Goal: Communication & Community: Answer question/provide support

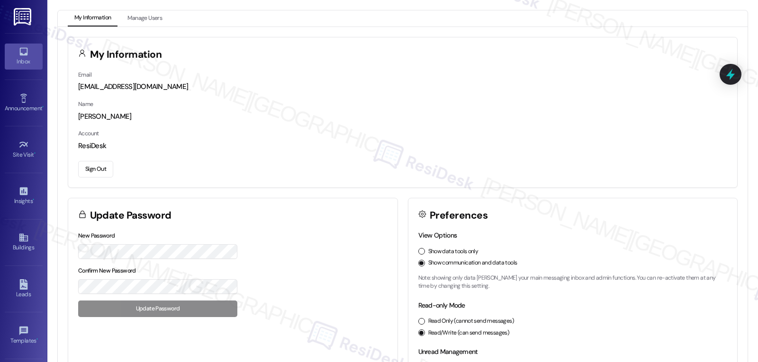
click at [21, 54] on icon at bounding box center [23, 52] width 8 height 8
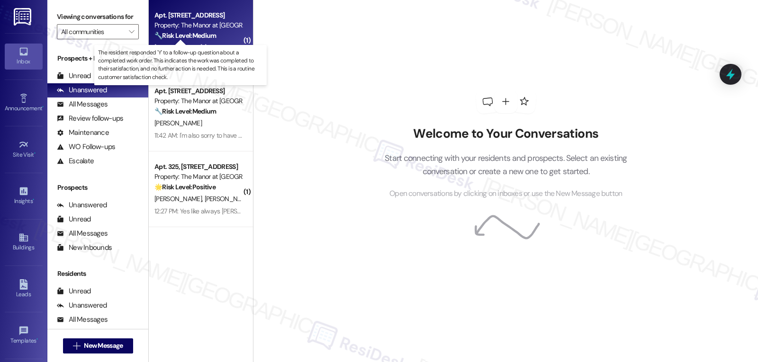
click at [177, 37] on strong "🔧 Risk Level: Medium" at bounding box center [185, 35] width 62 height 9
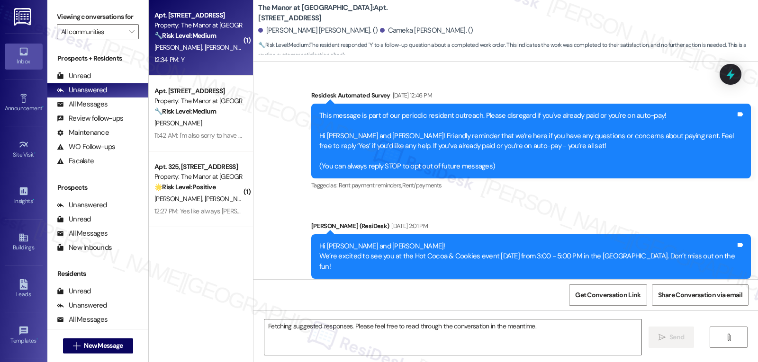
scroll to position [4756, 0]
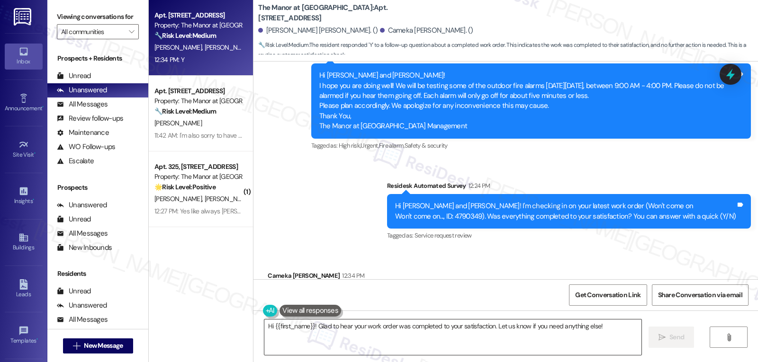
click at [434, 345] on textarea "Hi {{first_name}}! Glad to hear your work order was completed to your satisfact…" at bounding box center [452, 338] width 377 height 36
paste textarea "I appreciate your response, {{first_name}}! I’m glad your work order is all set…"
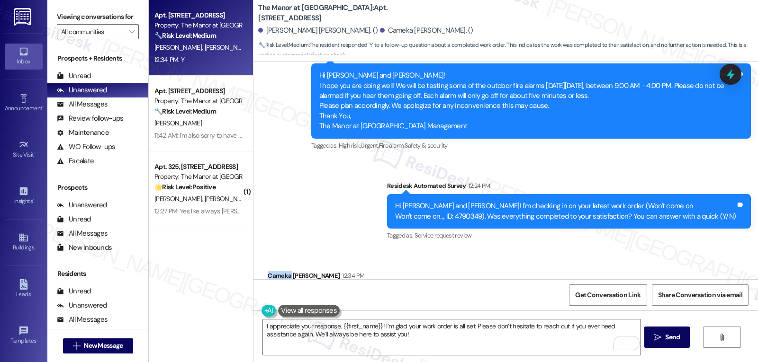
drag, startPoint x: 283, startPoint y: 227, endPoint x: 255, endPoint y: 225, distance: 28.0
click at [261, 264] on div "Received via SMS Cameka [PERSON_NAME] 12:34 PM Y Tags and notes Tagged as: Posi…" at bounding box center [316, 297] width 111 height 66
copy div "Cameka"
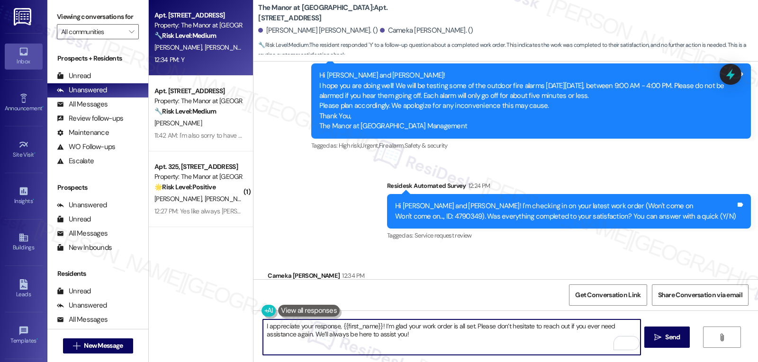
drag, startPoint x: 335, startPoint y: 326, endPoint x: 376, endPoint y: 323, distance: 41.4
click at [376, 323] on textarea "I appreciate your response, {{first_name}}! I’m glad your work order is all set…" at bounding box center [451, 338] width 377 height 36
paste textarea "Cameka"
click at [417, 347] on textarea "I appreciate your response, Cameka! I’m glad your work order is all set. Please…" at bounding box center [451, 338] width 377 height 36
type textarea "I appreciate your response, Cameka! I’m glad your work order is all set. Please…"
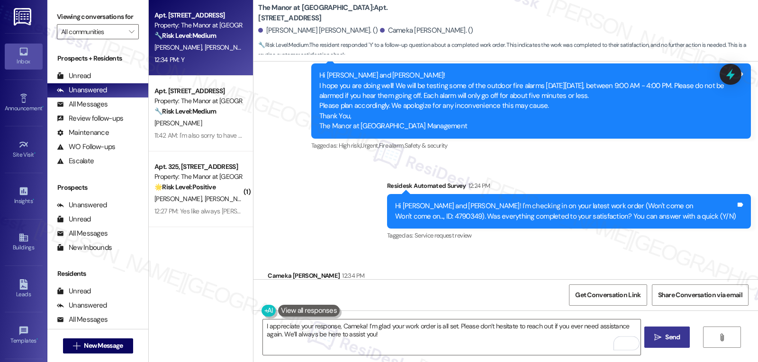
click at [659, 336] on icon "" at bounding box center [657, 338] width 7 height 8
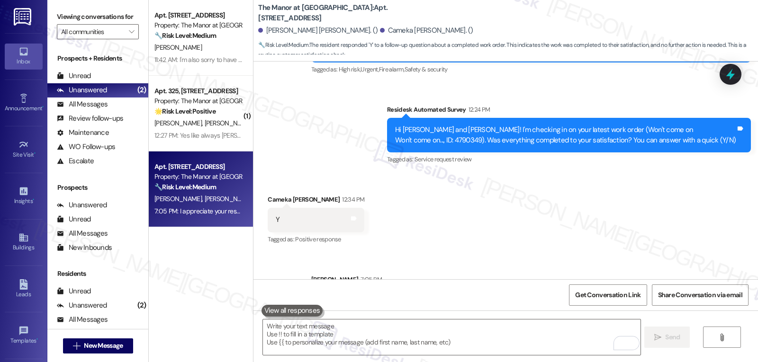
scroll to position [4737, 0]
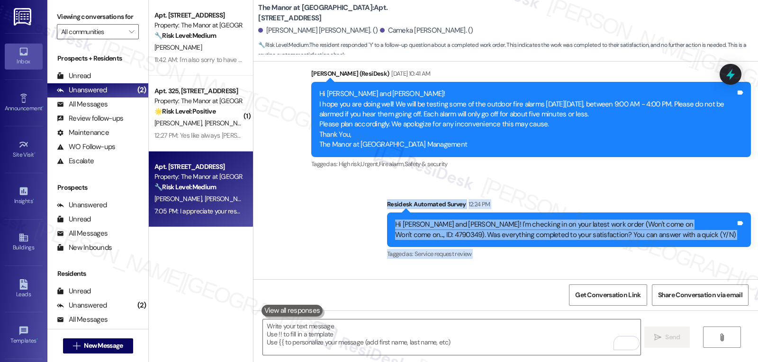
drag, startPoint x: 380, startPoint y: 153, endPoint x: 356, endPoint y: 265, distance: 114.8
click at [356, 265] on div "Survey, sent via SMS Residesk Automated Survey [DATE] 12:46 PM This message is …" at bounding box center [506, 171] width 505 height 218
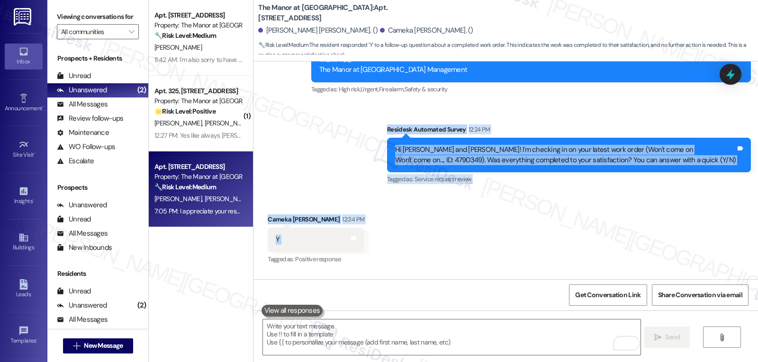
scroll to position [4832, 0]
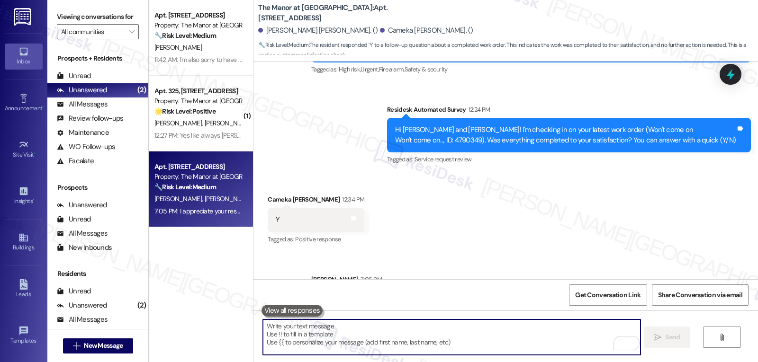
click at [522, 348] on textarea "To enrich screen reader interactions, please activate Accessibility in Grammarl…" at bounding box center [451, 338] width 377 height 36
click at [359, 343] on textarea "To enrich screen reader interactions, please activate Accessibility in Grammarl…" at bounding box center [451, 338] width 377 height 36
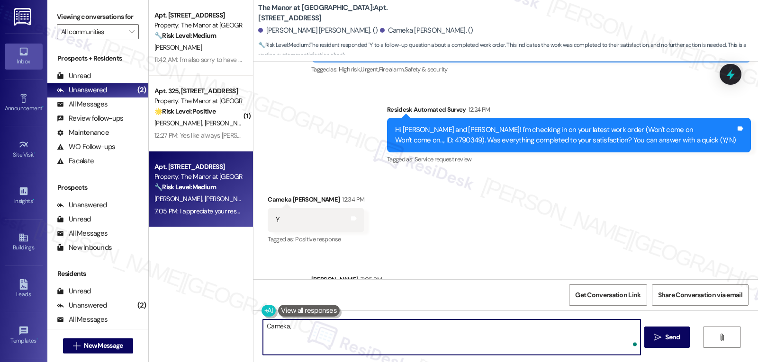
paste textarea "I’d love to know, has your experience at {{property}} been what you expected? Y…"
type textarea "Cameka, I’d love to know, has your experience at {{property}} been what you exp…"
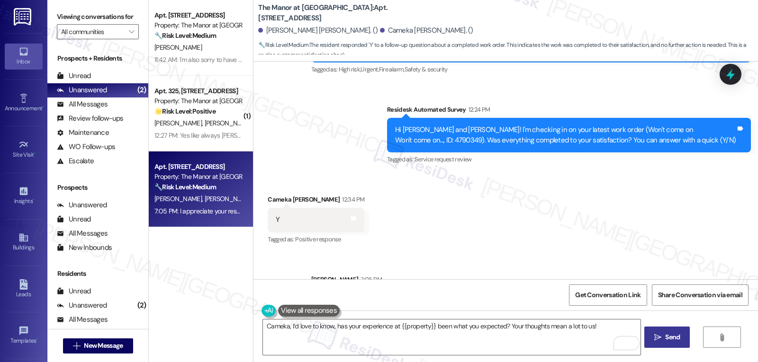
click at [670, 337] on span "Send" at bounding box center [672, 338] width 15 height 10
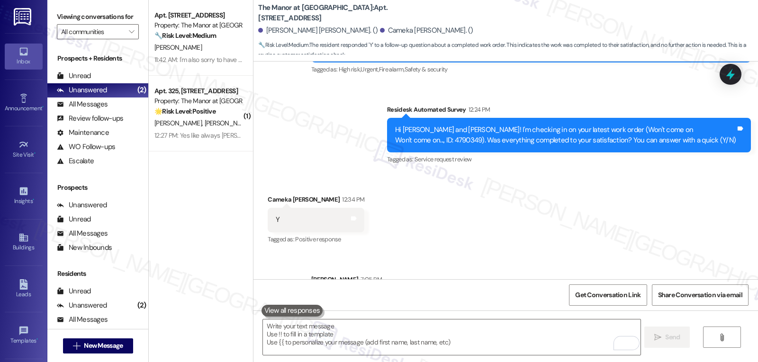
scroll to position [4756, 0]
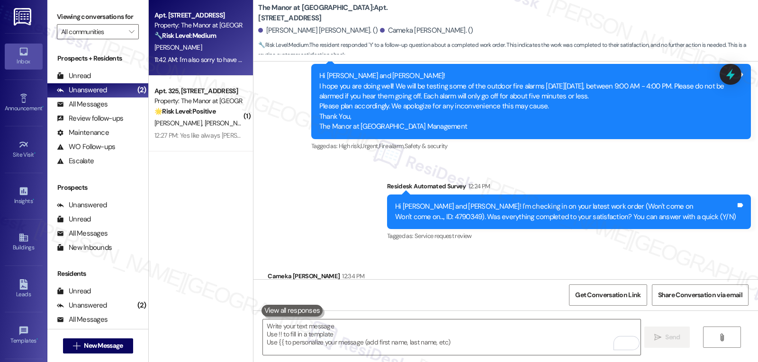
click at [205, 63] on div "11:42 AM: I'm also sorry to have been so short with you. That was rude of me 11…" at bounding box center [257, 59] width 206 height 9
type textarea "Fetching suggested responses. Please feel free to read through the conversation…"
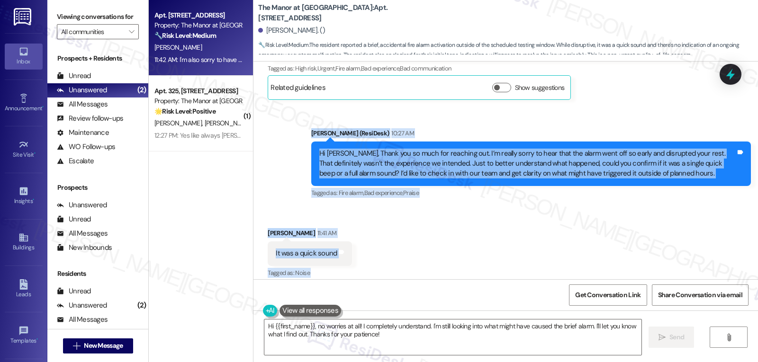
scroll to position [1177, 0]
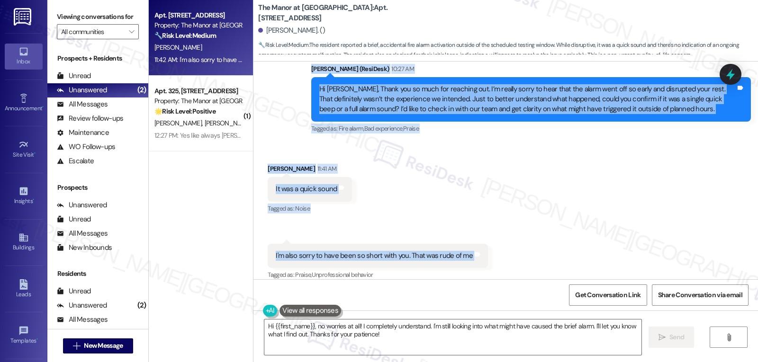
drag, startPoint x: 302, startPoint y: 152, endPoint x: 503, endPoint y: 245, distance: 222.2
click at [503, 245] on div "Lease started [DATE] 8:00 PM Survey, sent via SMS Residesk Automated Survey [DA…" at bounding box center [506, 171] width 505 height 218
copy div "[PERSON_NAME] (ResiDesk) 10:27 AM Hi [PERSON_NAME], Thank you so much for reach…"
click at [424, 348] on textarea "Hi {{first_name}}, no worries at all! I completely understand. I'm still lookin…" at bounding box center [452, 338] width 377 height 36
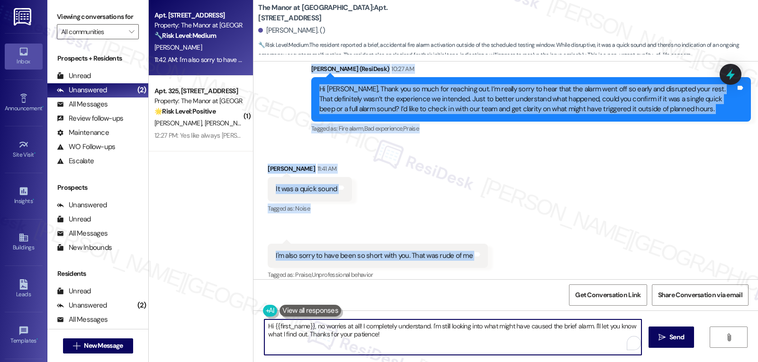
paste textarea "Thank you so much for the update, [PERSON_NAME]—and no worries at all, I totall…"
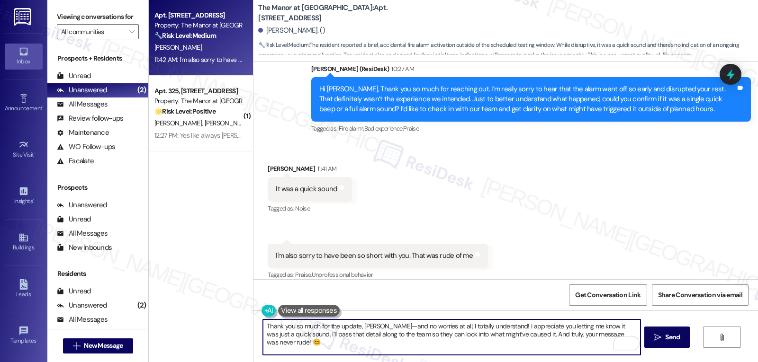
click at [385, 327] on textarea "Thank you so much for the update, [PERSON_NAME]—and no worries at all, I totall…" at bounding box center [451, 338] width 377 height 36
click at [440, 344] on textarea "Thank you so much for the update, [PERSON_NAME], and no worries at all, I total…" at bounding box center [451, 338] width 377 height 36
click at [519, 336] on textarea "Thank you so much for the update, [PERSON_NAME], and no worries at all, I total…" at bounding box center [451, 338] width 377 height 36
click at [345, 344] on textarea "Thank you so much for the update, [PERSON_NAME], and no worries at all, I total…" at bounding box center [451, 338] width 377 height 36
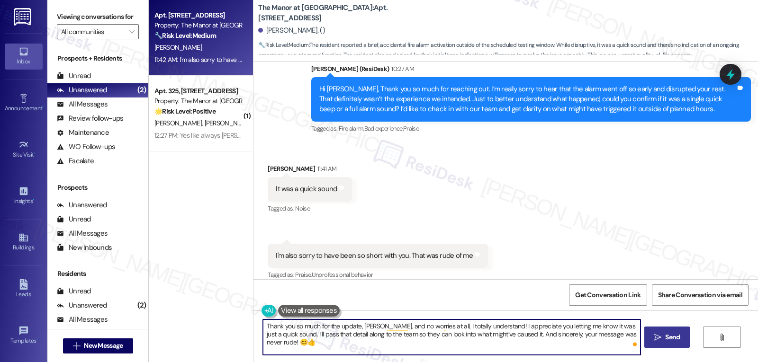
type textarea "Thank you so much for the update, [PERSON_NAME], and no worries at all, I total…"
click at [671, 339] on span "Send" at bounding box center [672, 338] width 15 height 10
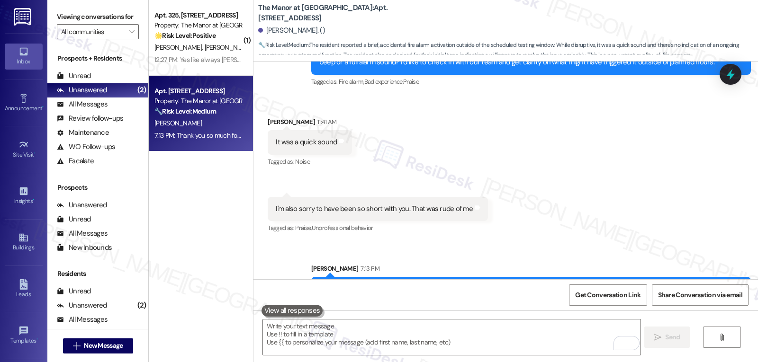
scroll to position [1253, 0]
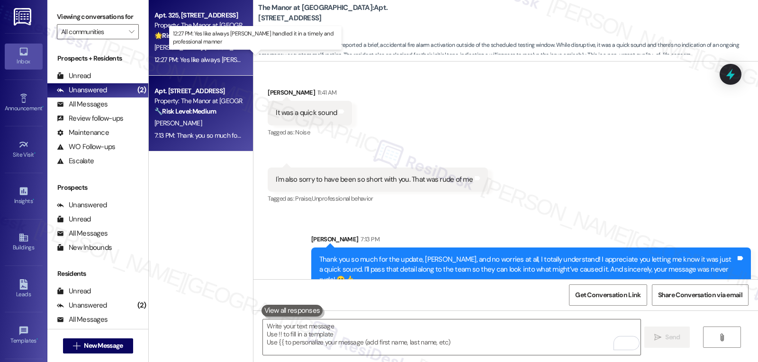
click at [174, 55] on div "12:27 PM: Yes like always [PERSON_NAME] handled it in a timely and professional…" at bounding box center [275, 59] width 243 height 9
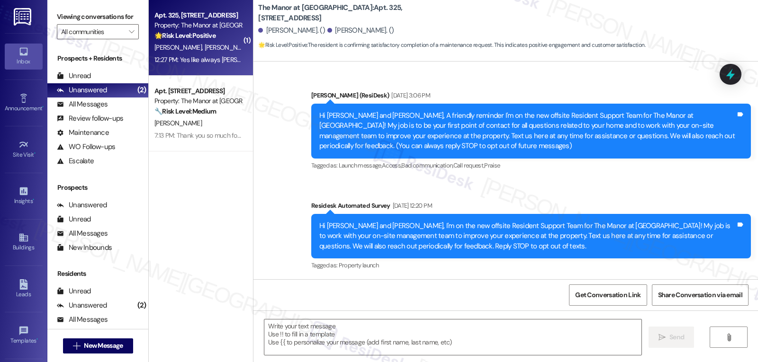
scroll to position [11466, 0]
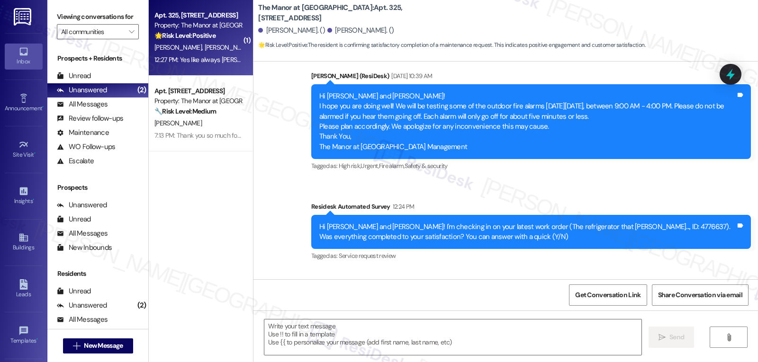
type textarea "Fetching suggested responses. Please feel free to read through the conversation…"
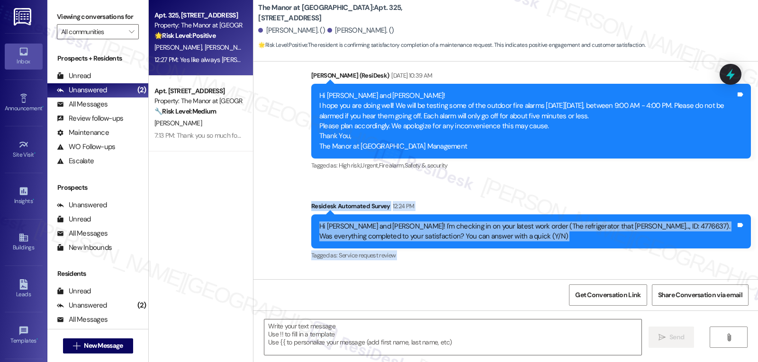
drag, startPoint x: 299, startPoint y: 134, endPoint x: 485, endPoint y: 247, distance: 217.5
click at [485, 247] on div "Announcement, sent via SMS [PERSON_NAME] (ResiDesk) [DATE] 3:06 PM Hi [PERSON_N…" at bounding box center [506, 171] width 505 height 218
copy div "Residesk Automated Survey 12:24 PM Hi [PERSON_NAME] and [PERSON_NAME]! I'm chec…"
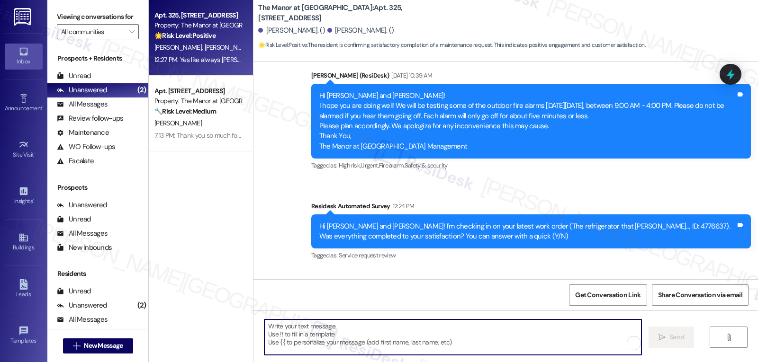
drag, startPoint x: 304, startPoint y: 339, endPoint x: 280, endPoint y: 332, distance: 24.6
click at [281, 334] on textarea "To enrich screen reader interactions, please activate Accessibility in Grammarl…" at bounding box center [452, 338] width 377 height 36
paste textarea "Thanks so much, [PERSON_NAME]! We’re really glad to hear everything was taken c…"
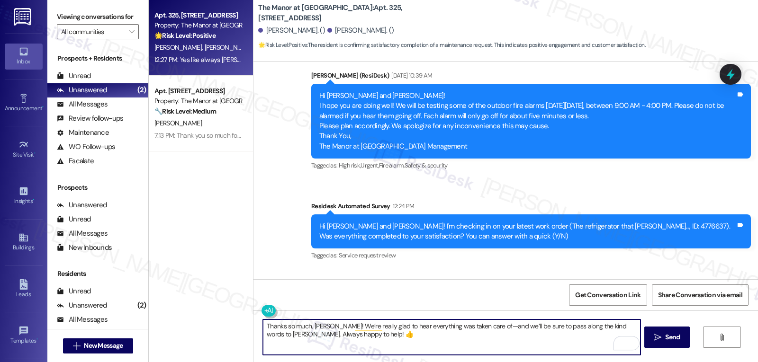
click at [481, 328] on textarea "Thanks so much, [PERSON_NAME]! We’re really glad to hear everything was taken c…" at bounding box center [451, 338] width 377 height 36
type textarea "Thanks so much, [PERSON_NAME]! We’re really glad to hear everything was taken c…"
click at [658, 340] on icon "" at bounding box center [657, 338] width 7 height 8
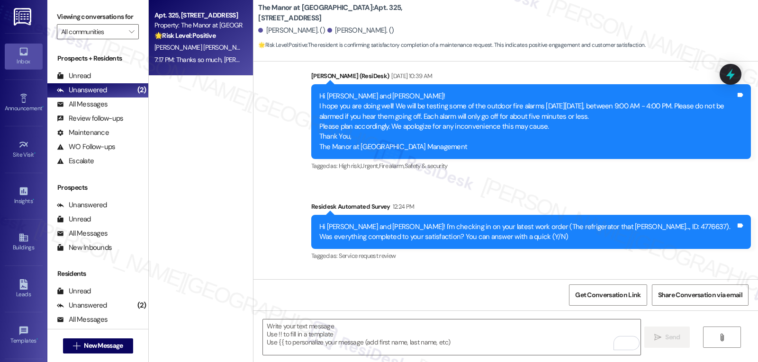
scroll to position [11541, 0]
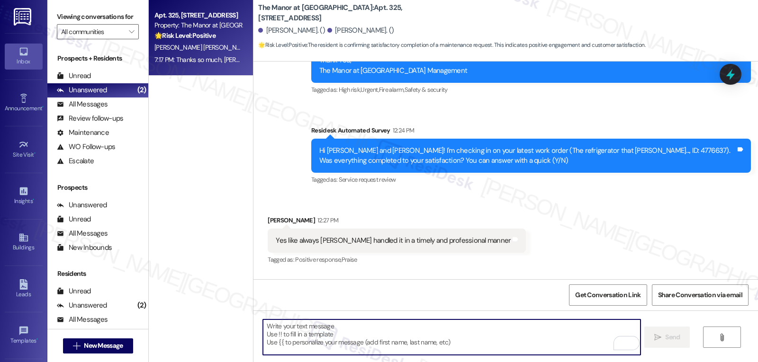
drag, startPoint x: 325, startPoint y: 335, endPoint x: 322, endPoint y: 327, distance: 8.4
click at [325, 335] on textarea "To enrich screen reader interactions, please activate Accessibility in Grammarl…" at bounding box center [451, 338] width 377 height 36
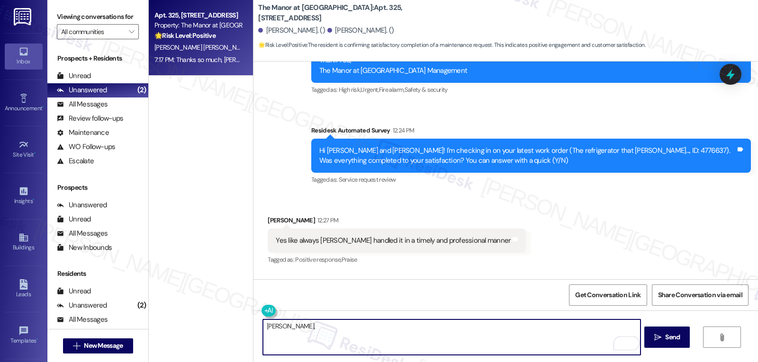
paste textarea "how are things going at {{property}}? Has it been everything you were looking f…"
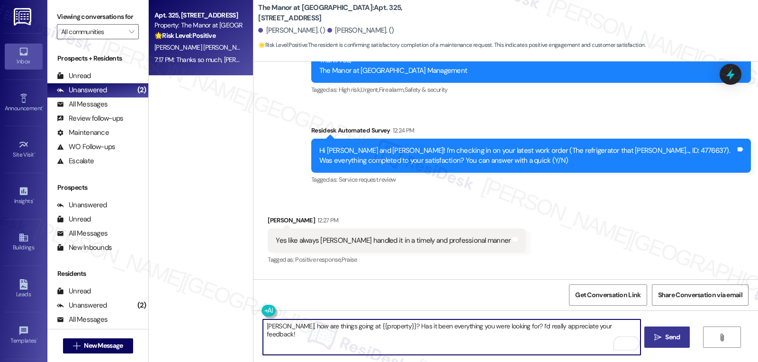
type textarea "[PERSON_NAME], how are things going at {{property}}? Has it been everything you…"
click at [678, 338] on span "Send" at bounding box center [672, 338] width 15 height 10
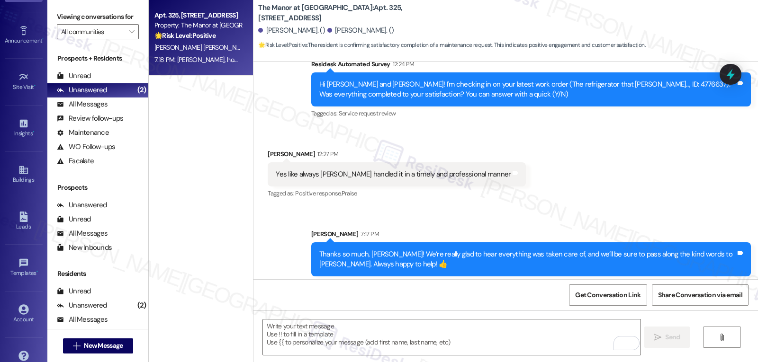
scroll to position [90, 0]
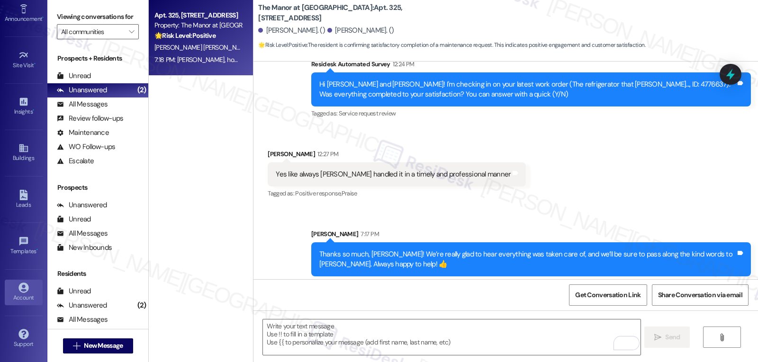
click at [31, 297] on div "Account" at bounding box center [23, 297] width 47 height 9
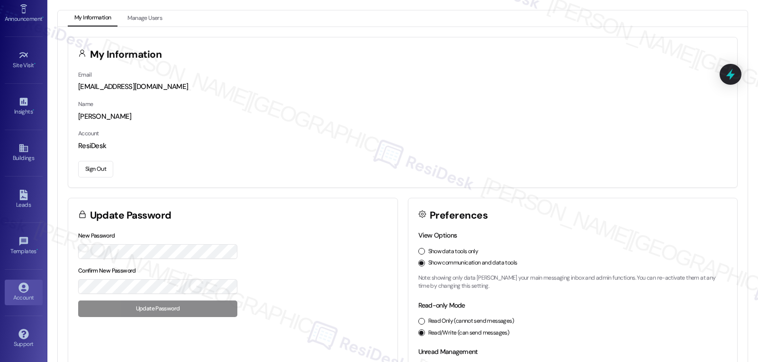
click at [100, 172] on button "Sign Out" at bounding box center [95, 169] width 35 height 17
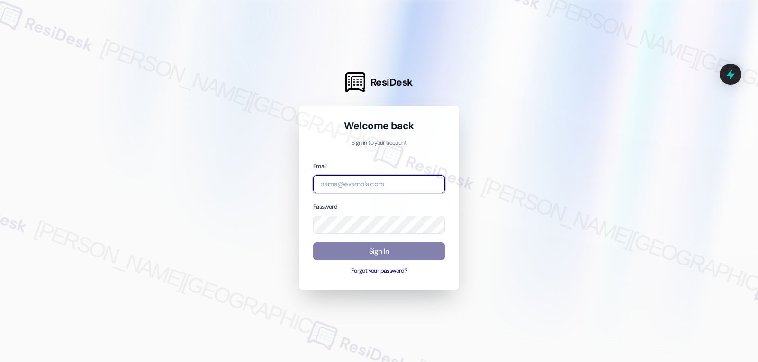
click at [394, 187] on input "email" at bounding box center [379, 184] width 132 height 18
paste input "automated-surveys-archway_equities-jomar.punay@archway_[DOMAIN_NAME]"
type input "automated-surveys-archway_equities-jomar.punay@archway_[DOMAIN_NAME]"
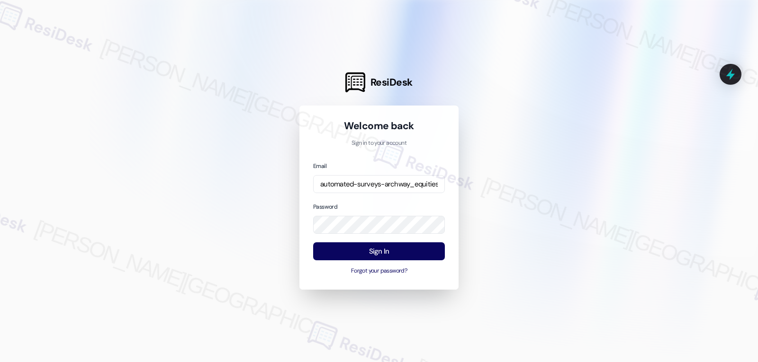
click at [533, 171] on div at bounding box center [379, 181] width 758 height 362
click at [373, 252] on button "Sign In" at bounding box center [379, 252] width 132 height 18
